Goal: Use online tool/utility: Use online tool/utility

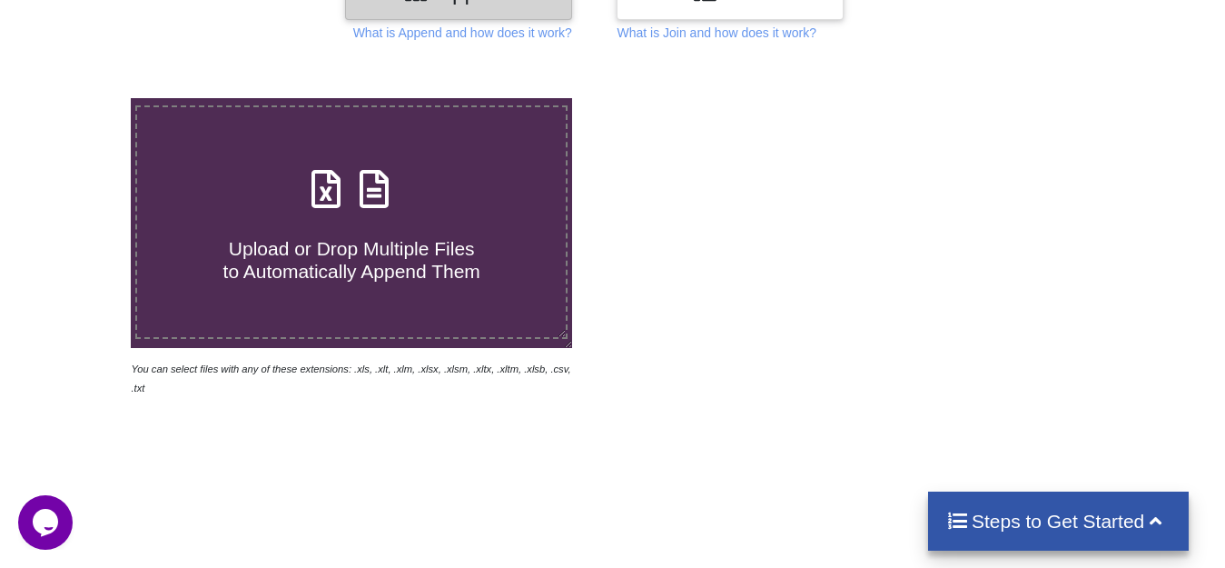
scroll to position [363, 0]
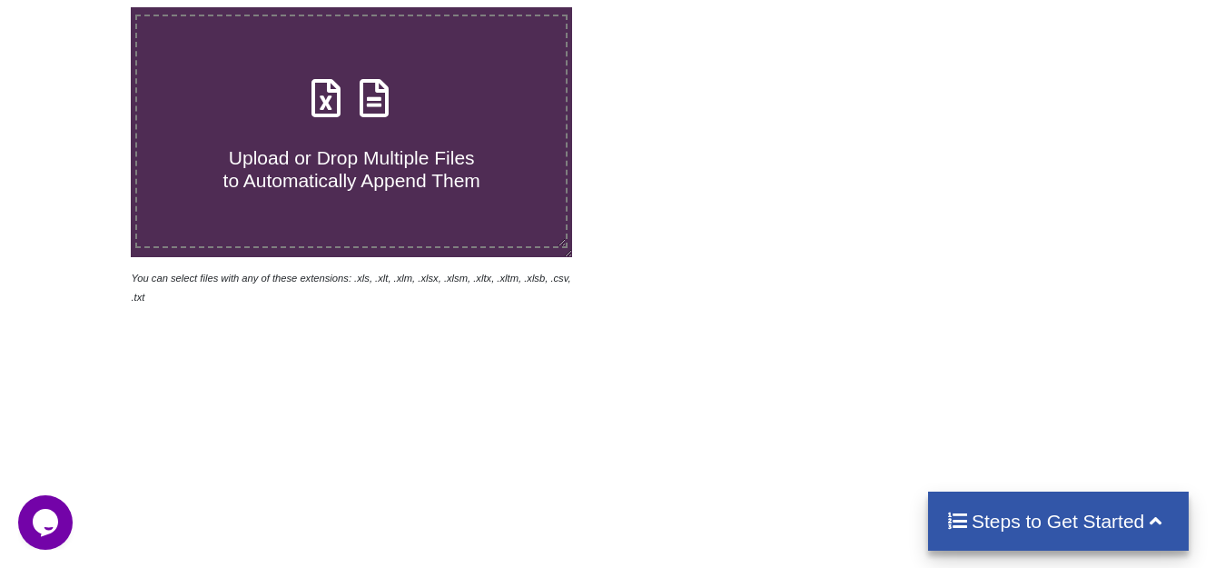
click at [359, 169] on span "Upload or Drop Multiple Files to Automatically Append Them" at bounding box center [351, 169] width 257 height 44
click at [82, 7] on input "Upload or Drop Multiple Files to Automatically Append Them" at bounding box center [82, 7] width 0 height 0
type input "C:\fakepath\[DATE]+Tax register.xls"
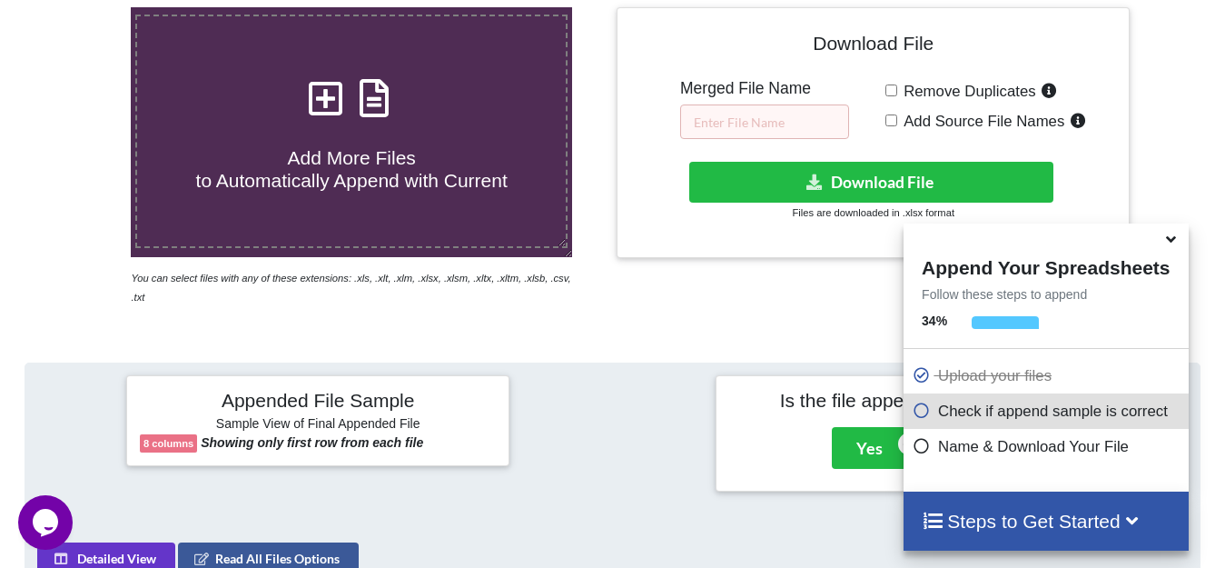
scroll to position [706, 0]
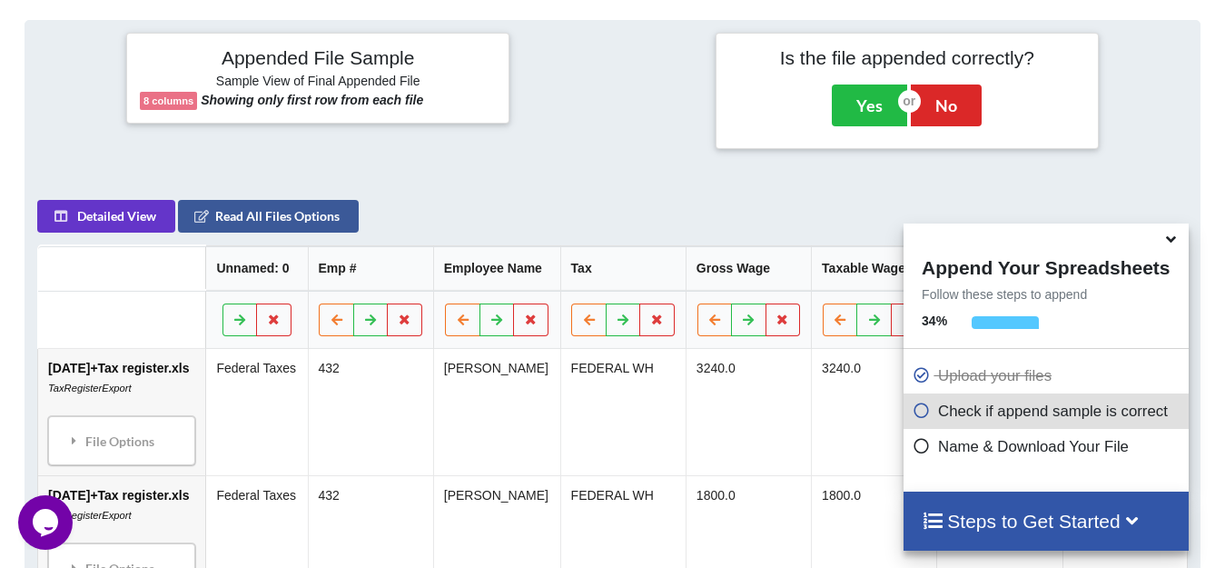
click at [1173, 243] on icon at bounding box center [1171, 236] width 19 height 16
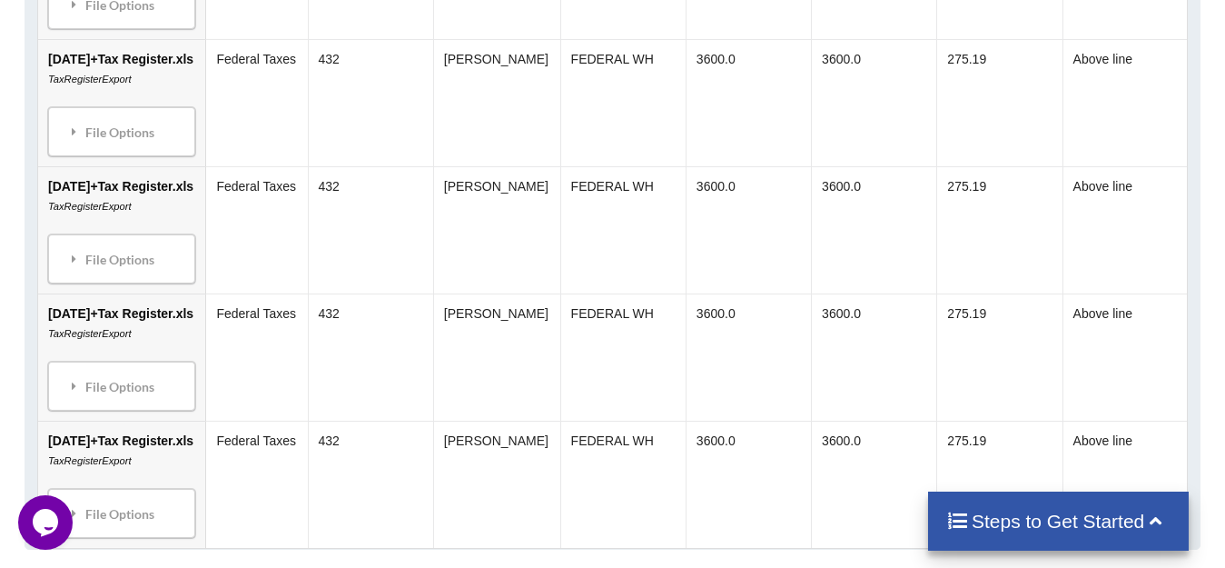
scroll to position [2523, 0]
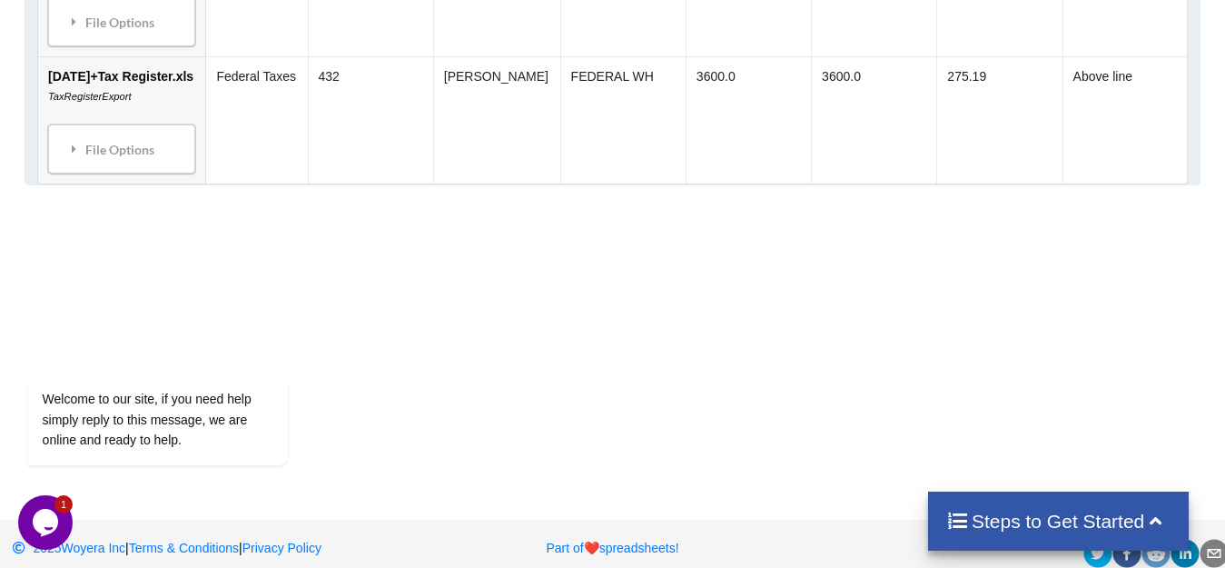
click at [1004, 507] on div "Steps to Get Started" at bounding box center [1058, 520] width 261 height 59
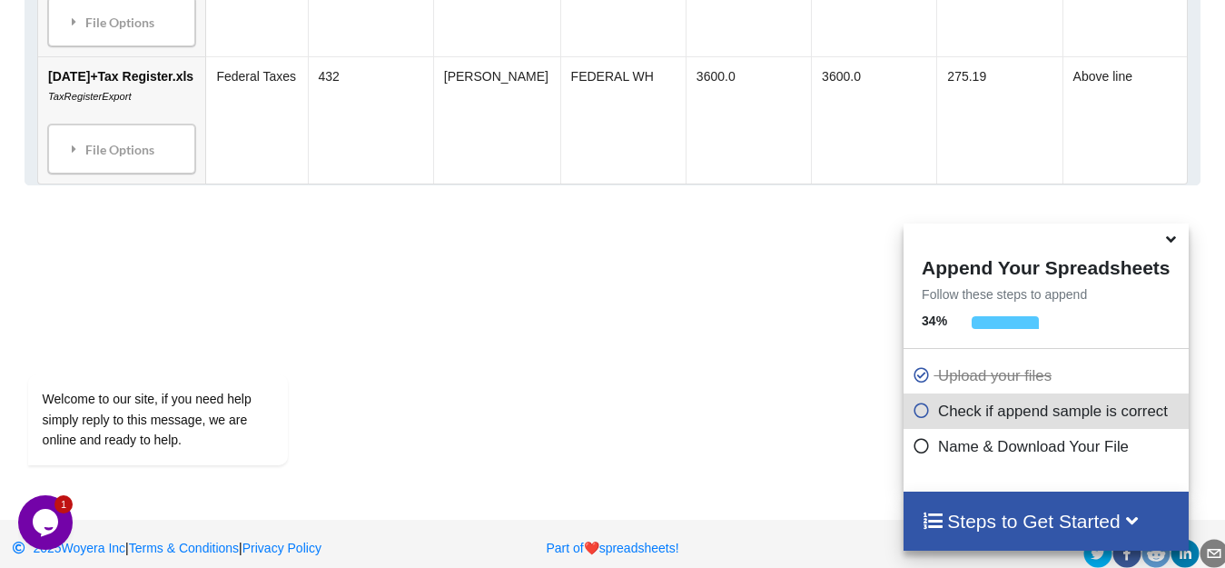
click at [1165, 247] on span at bounding box center [1173, 240] width 22 height 18
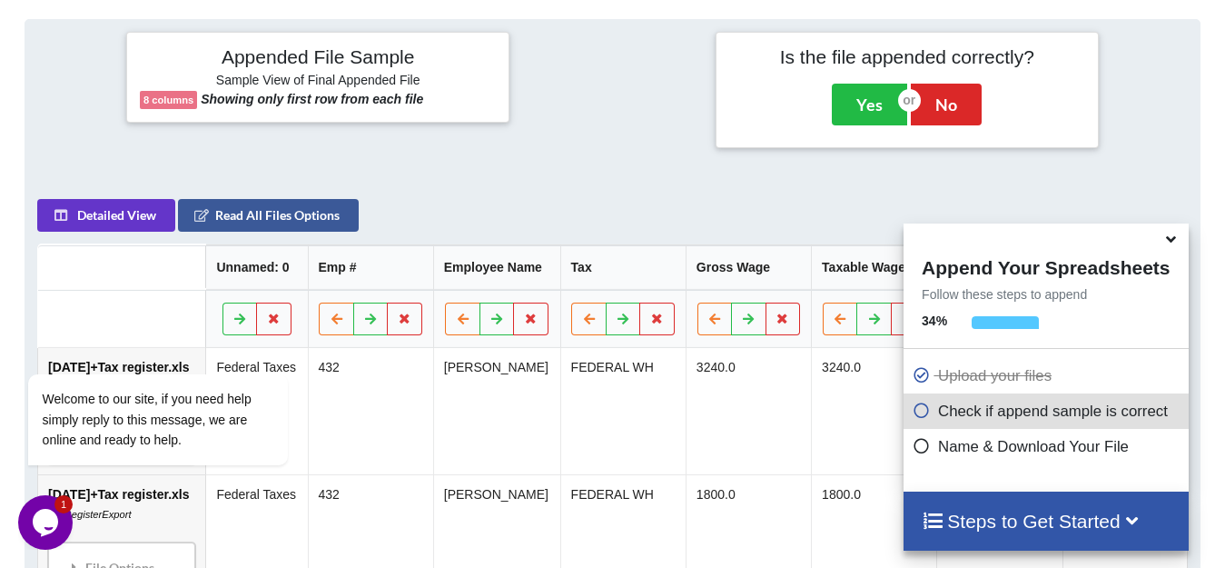
scroll to position [253, 0]
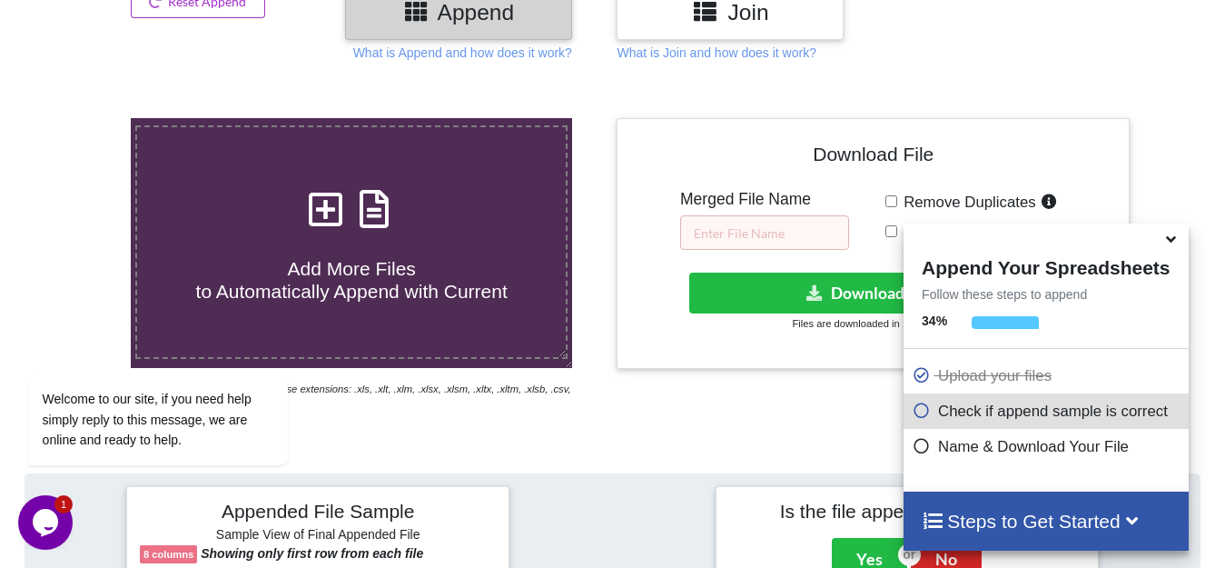
click at [1171, 243] on icon at bounding box center [1171, 236] width 19 height 16
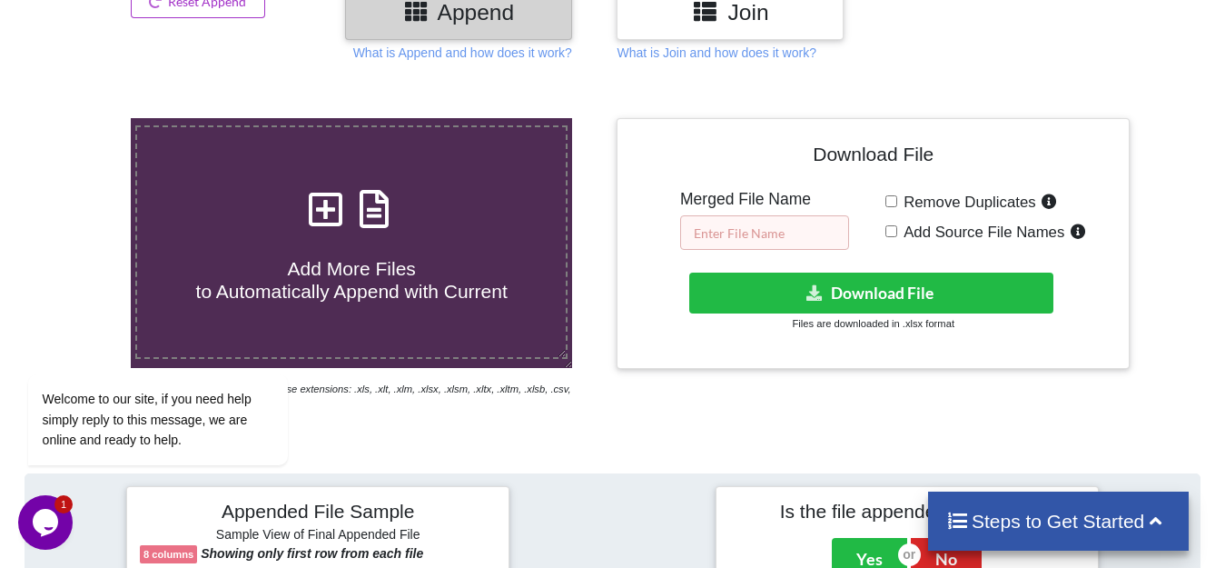
click at [781, 219] on input "text" at bounding box center [764, 232] width 169 height 35
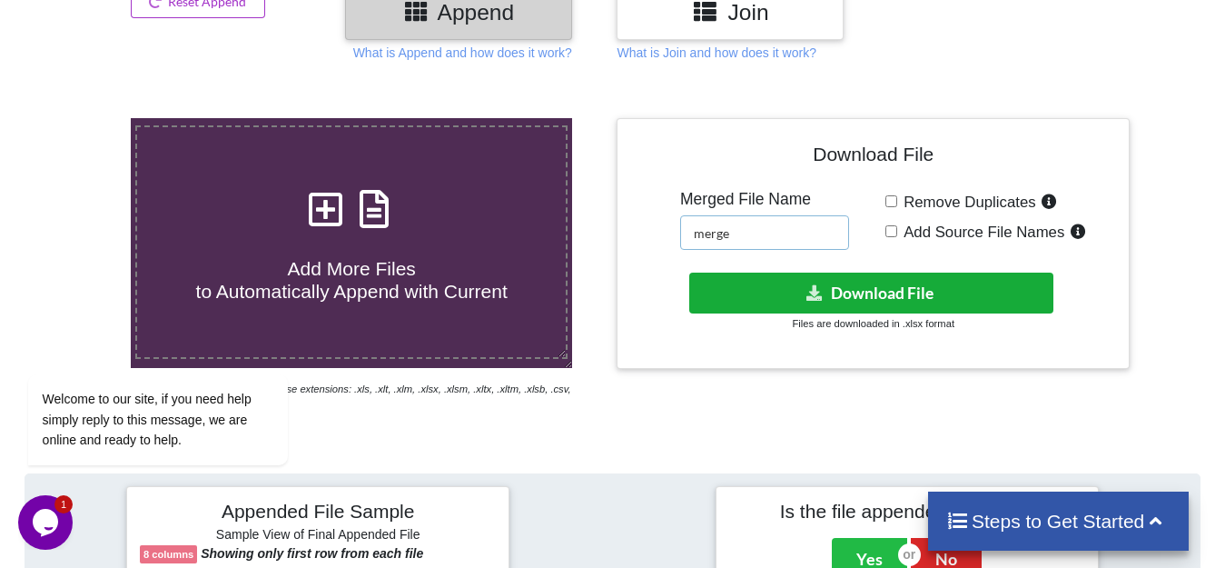
type input "merge"
click at [820, 302] on button "Download File" at bounding box center [871, 292] width 364 height 41
